Goal: Contribute content: Contribute content

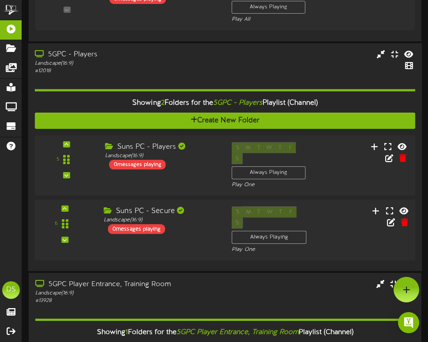
scroll to position [210, 0]
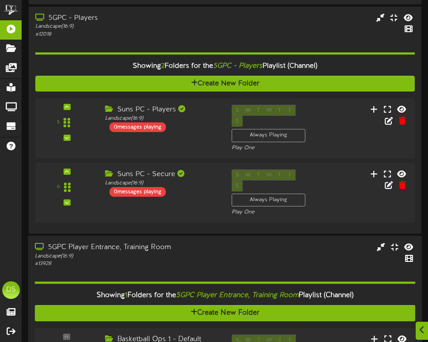
click at [194, 242] on div "5GPC Player Entrance, Training Room Landscape ( 16:9 ) # 13928" at bounding box center [225, 254] width 394 height 25
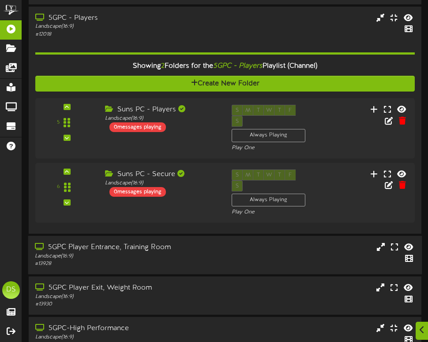
click at [183, 253] on div "Landscape ( 16:9 )" at bounding box center [110, 256] width 151 height 7
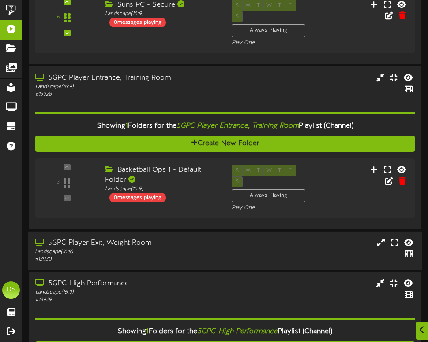
scroll to position [385, 0]
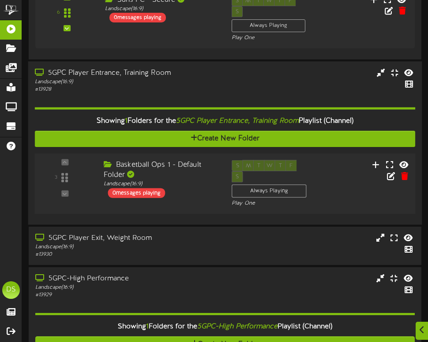
click at [194, 174] on div "3 Landscape (" at bounding box center [225, 183] width 384 height 61
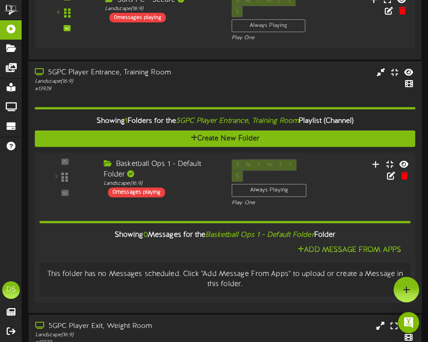
scroll to position [239, 0]
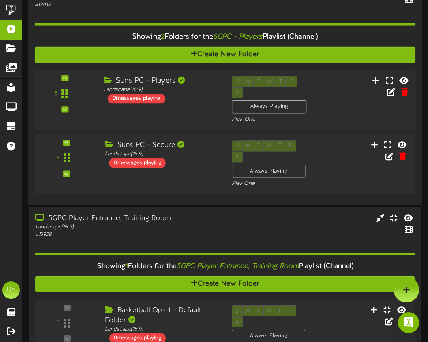
click at [188, 103] on div "5" at bounding box center [225, 100] width 384 height 48
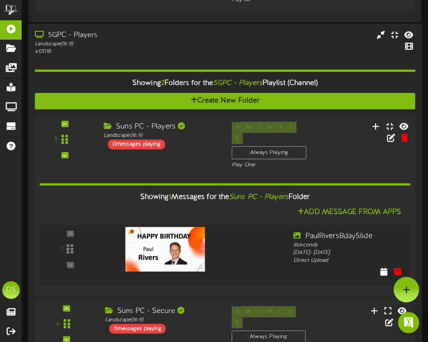
scroll to position [62, 0]
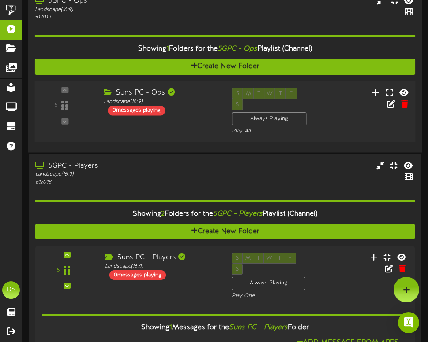
click at [190, 115] on div "Suns PC - Ops Landscape ( 16:9 ) 0 messages playing" at bounding box center [161, 102] width 128 height 28
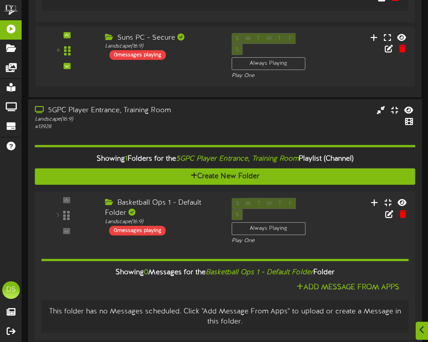
scroll to position [587, 0]
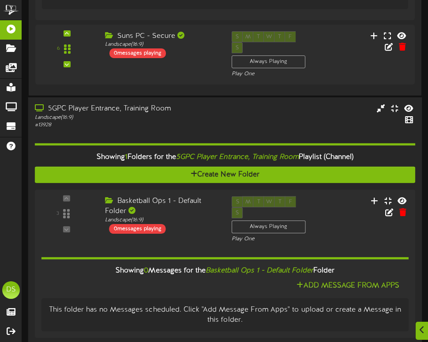
click at [188, 104] on div "5GPC Player Entrance, Training Room Landscape ( 16:9 ) # 13928" at bounding box center [110, 116] width 164 height 25
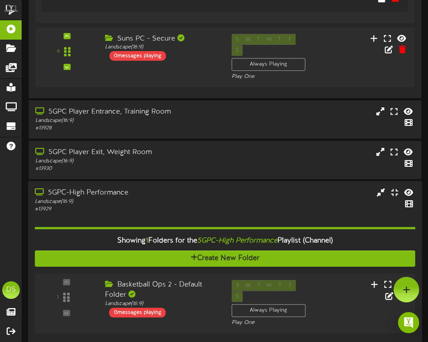
scroll to position [584, 0]
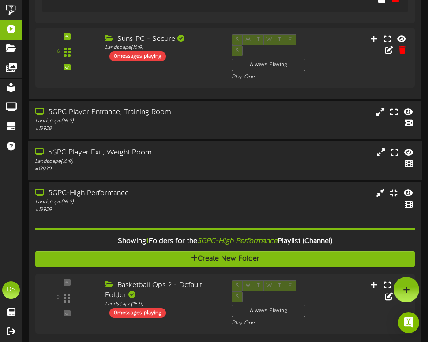
click at [145, 166] on div "# 13930" at bounding box center [110, 169] width 151 height 7
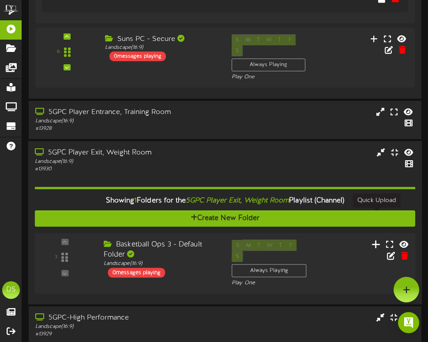
click at [375, 239] on icon at bounding box center [375, 244] width 9 height 10
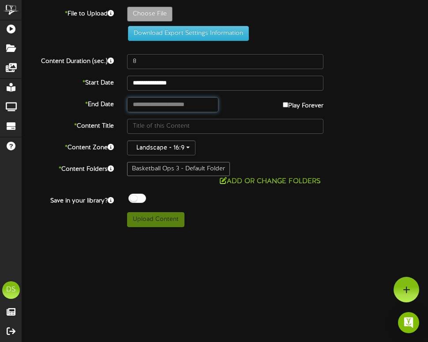
click at [168, 106] on input "text" at bounding box center [173, 104] width 92 height 15
type input "**********"
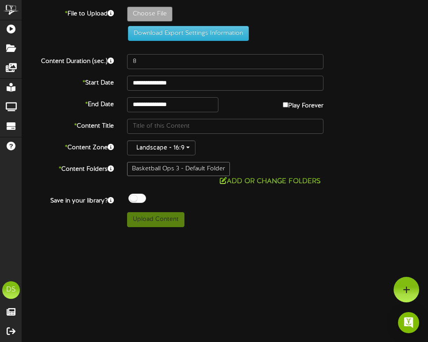
type input "**********"
type input "PaulRiversBdaySlide"
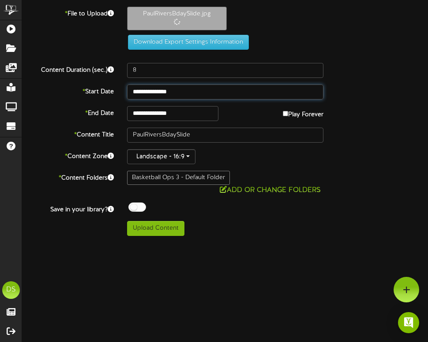
click at [169, 93] on input "**********" at bounding box center [225, 92] width 196 height 15
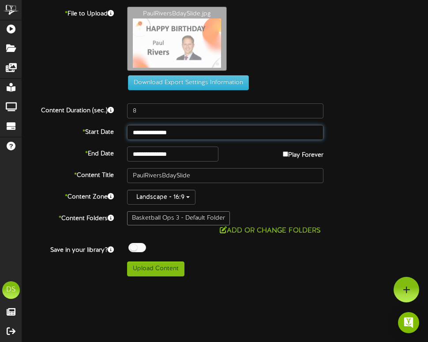
type input "**********"
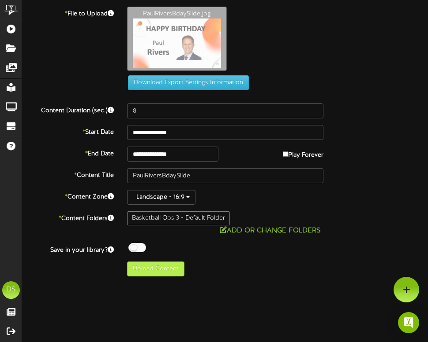
click at [167, 273] on button "Upload Content" at bounding box center [155, 269] width 57 height 15
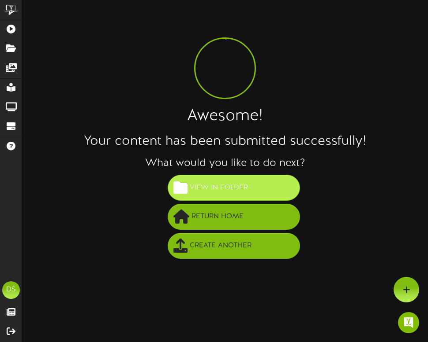
click at [190, 181] on span "View in Folder" at bounding box center [218, 188] width 63 height 15
